Goal: Information Seeking & Learning: Learn about a topic

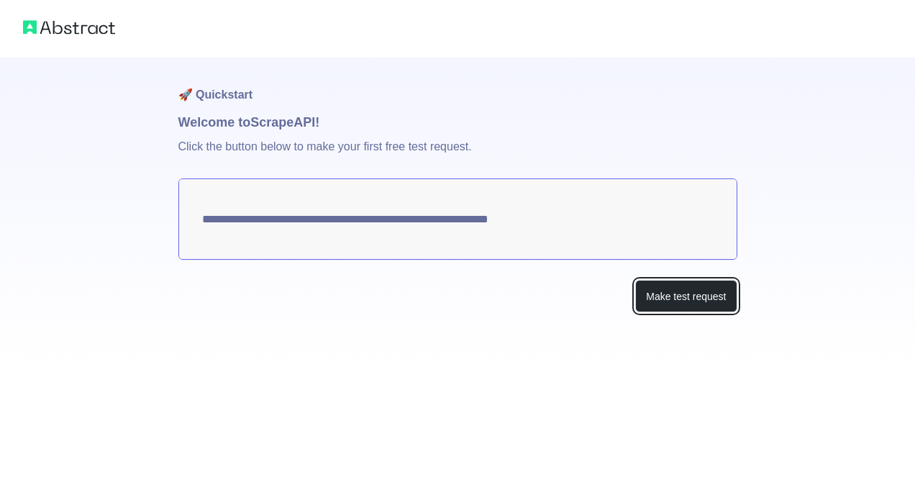
click at [701, 298] on button "Make test request" at bounding box center [685, 296] width 101 height 32
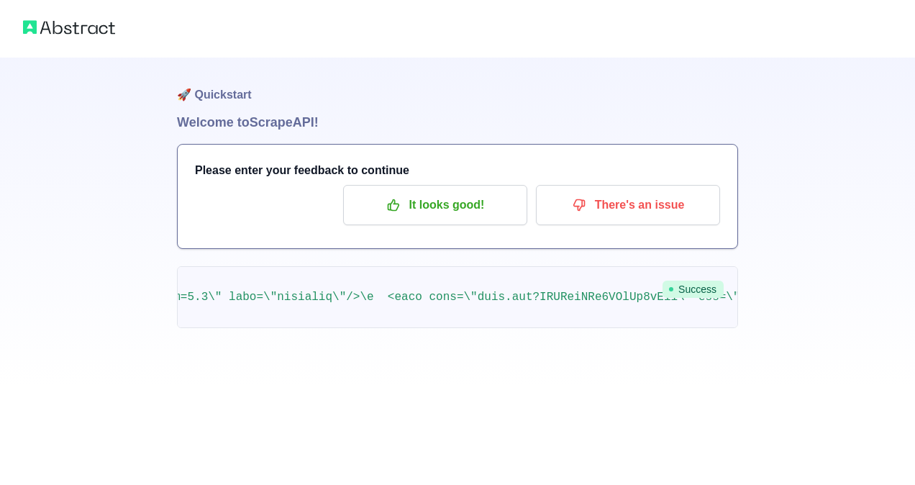
scroll to position [0, 1000]
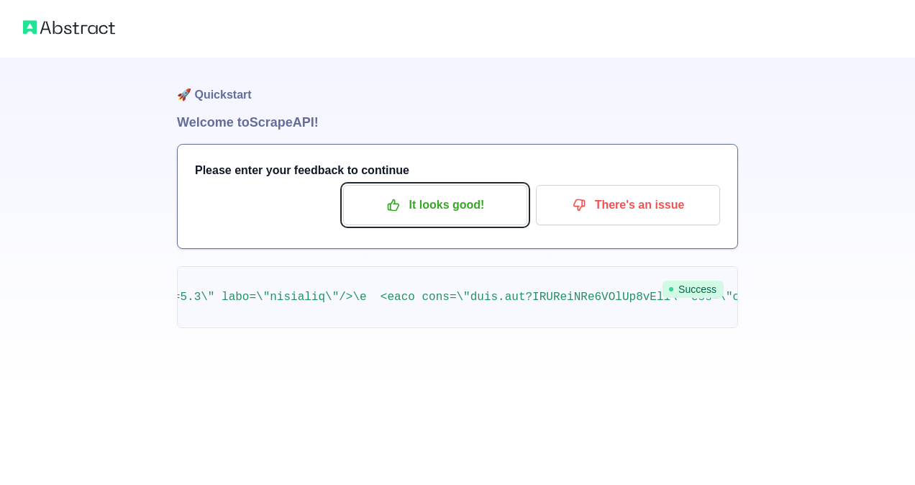
click at [472, 216] on p "It looks good!" at bounding box center [435, 205] width 163 height 24
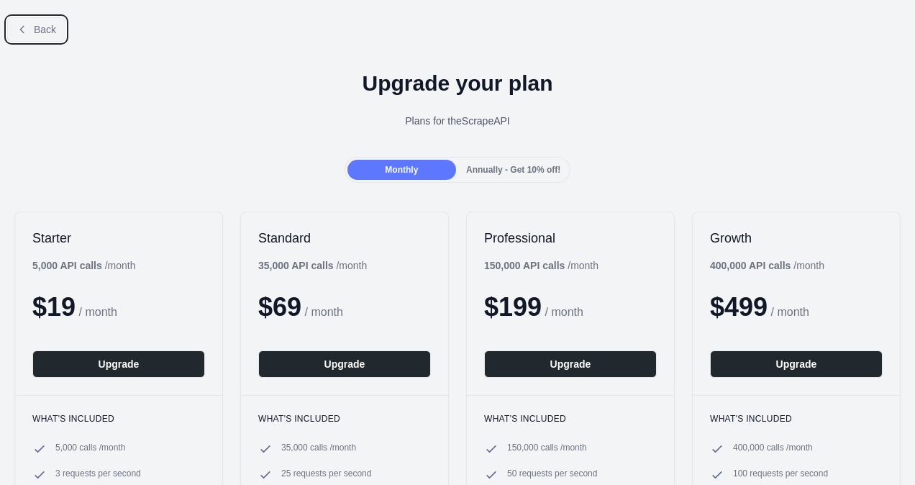
click at [40, 26] on span "Back" at bounding box center [45, 30] width 22 height 12
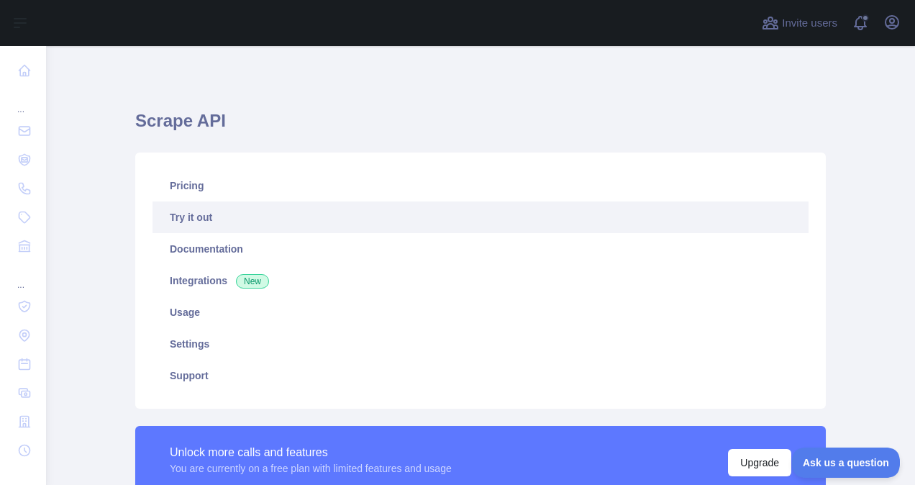
click at [185, 224] on link "Try it out" at bounding box center [480, 217] width 656 height 32
click at [203, 214] on link "Try it out" at bounding box center [480, 217] width 656 height 32
click at [221, 252] on link "Documentation" at bounding box center [480, 249] width 656 height 32
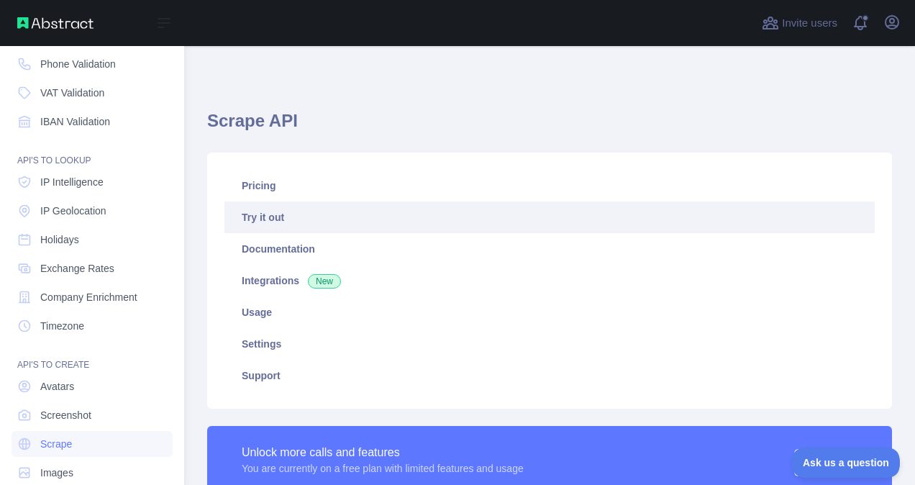
scroll to position [148, 0]
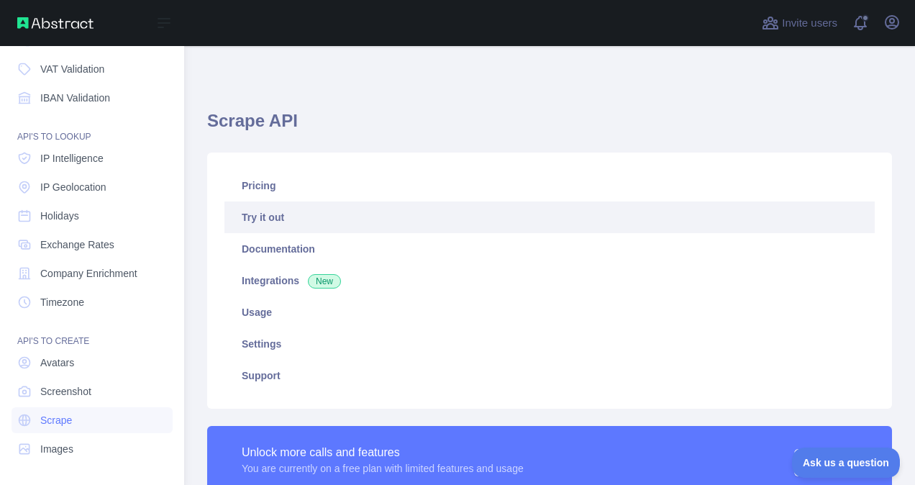
click at [54, 419] on span "Scrape" at bounding box center [56, 420] width 32 height 14
click at [65, 442] on span "Images" at bounding box center [56, 449] width 33 height 14
click at [79, 423] on link "Scrape" at bounding box center [92, 420] width 161 height 26
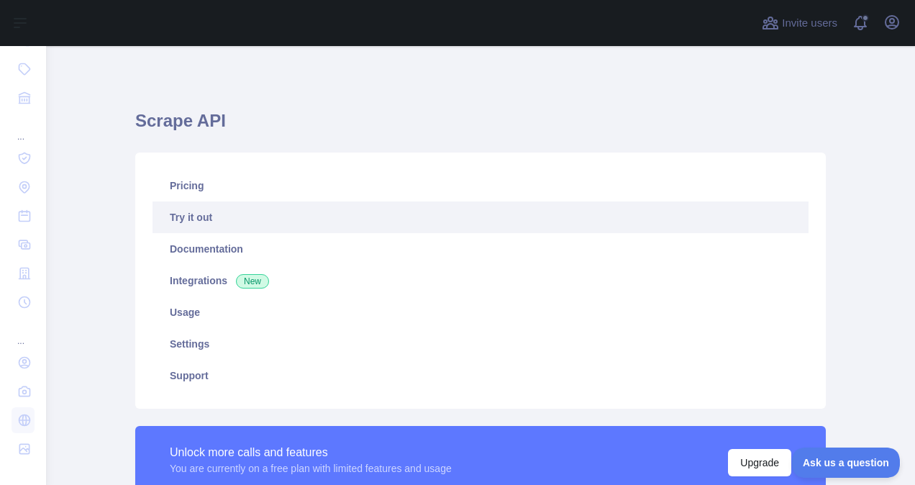
click at [255, 194] on link "Pricing" at bounding box center [480, 186] width 656 height 32
